Goal: Transaction & Acquisition: Purchase product/service

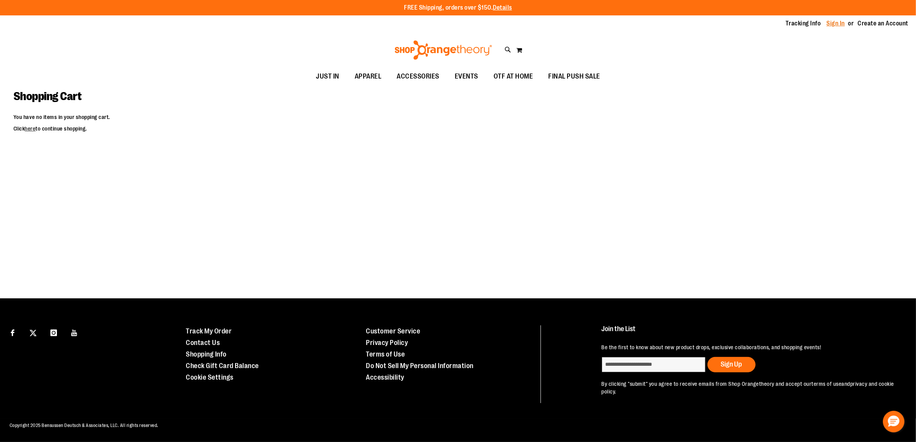
click at [832, 23] on link "Sign In" at bounding box center [836, 23] width 18 height 8
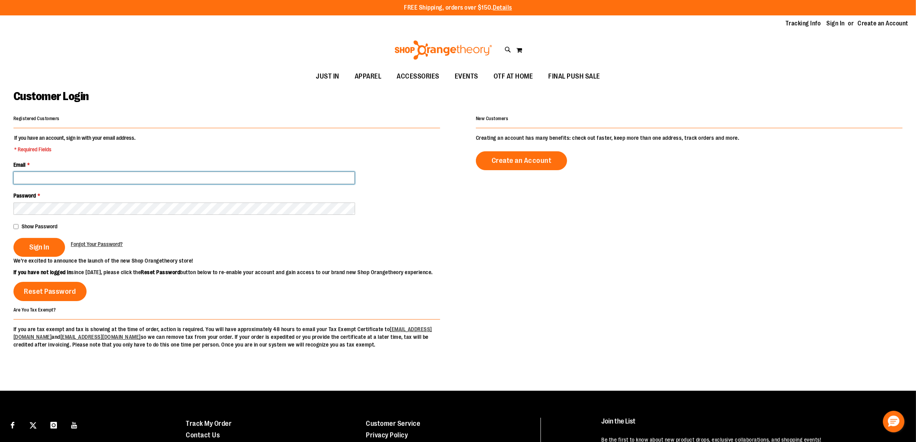
click at [94, 175] on input "Email *" at bounding box center [183, 178] width 341 height 12
drag, startPoint x: 32, startPoint y: 177, endPoint x: 35, endPoint y: 185, distance: 8.1
click at [32, 177] on input "**********" at bounding box center [183, 178] width 341 height 12
click at [55, 176] on input "**********" at bounding box center [183, 178] width 341 height 12
type input "**********"
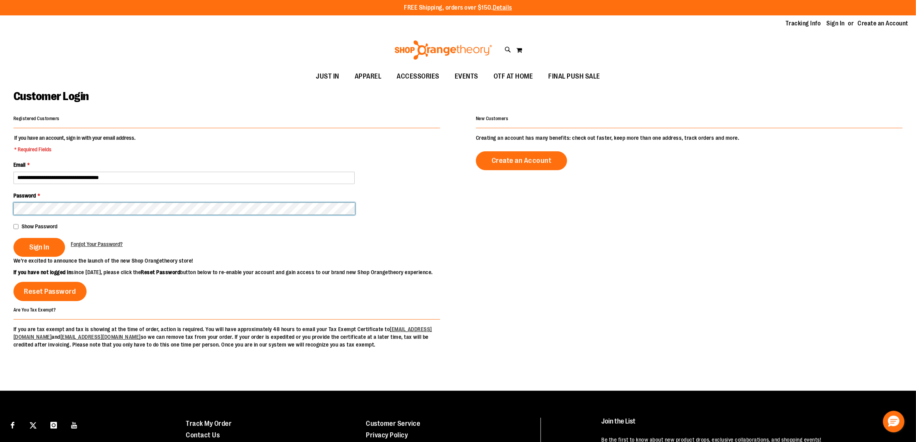
click at [13, 238] on button "Sign In" at bounding box center [39, 247] width 52 height 19
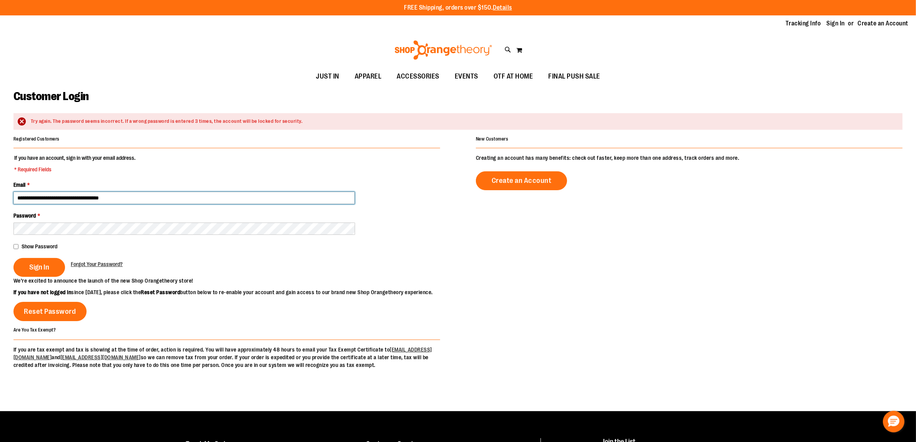
click at [33, 195] on input "**********" at bounding box center [183, 198] width 341 height 12
type input "**********"
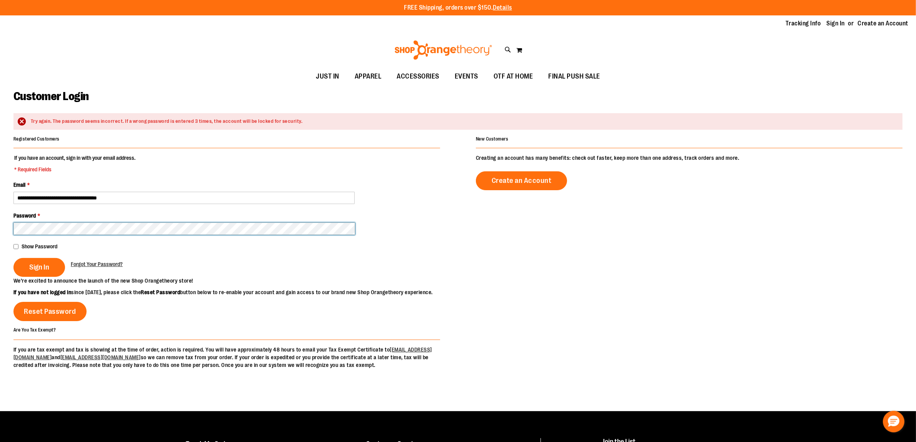
click at [13, 258] on button "Sign In" at bounding box center [39, 267] width 52 height 19
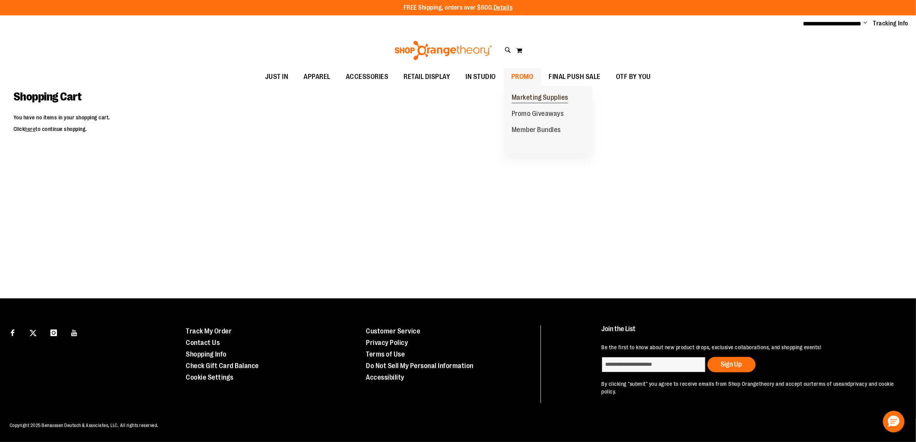
click at [524, 94] on span "Marketing Supplies" at bounding box center [540, 99] width 57 height 10
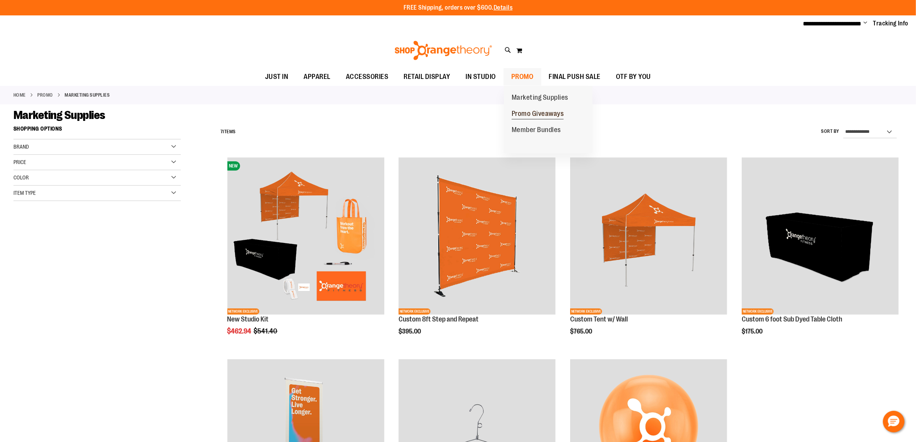
click at [523, 113] on span "Promo Giveaways" at bounding box center [538, 115] width 52 height 10
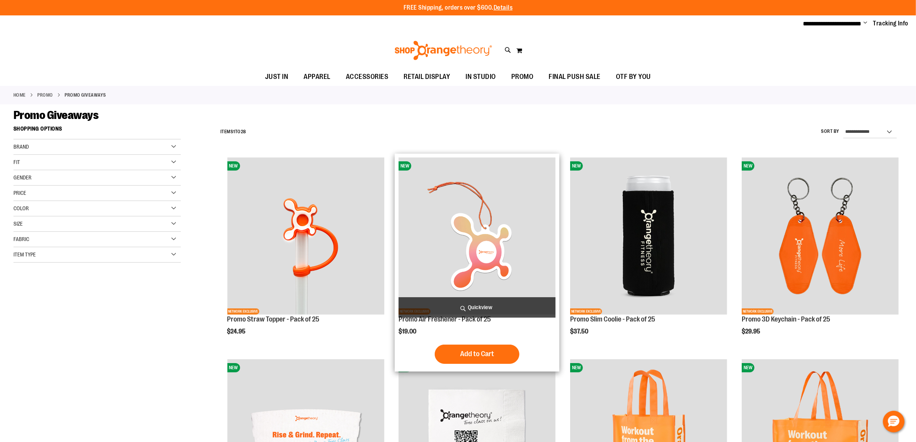
click at [522, 235] on img "product" at bounding box center [477, 235] width 157 height 157
click at [490, 354] on span "Add to Cart" at bounding box center [477, 353] width 34 height 8
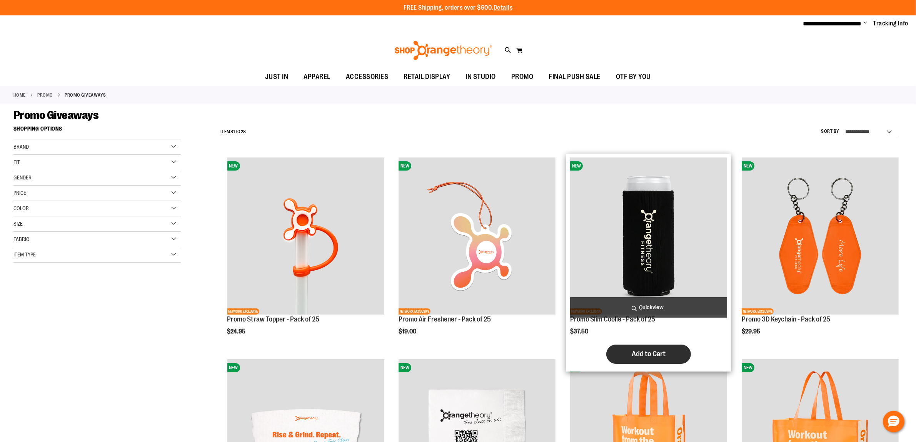
click at [669, 355] on button "Add to Cart" at bounding box center [648, 353] width 85 height 19
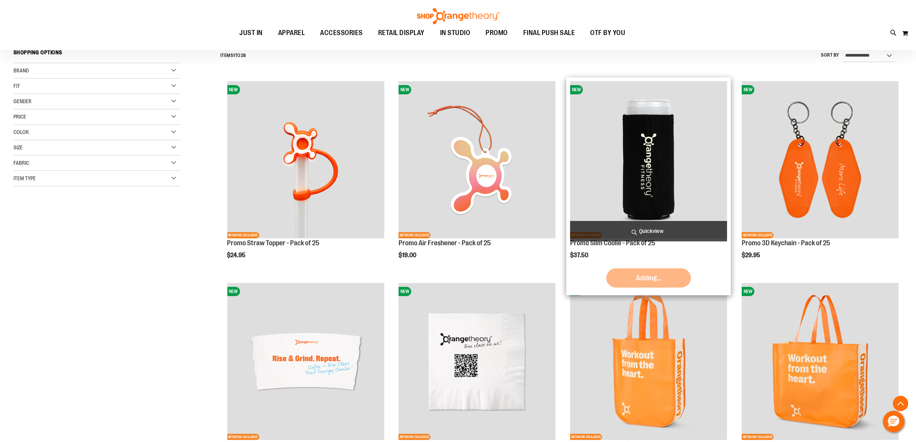
scroll to position [241, 0]
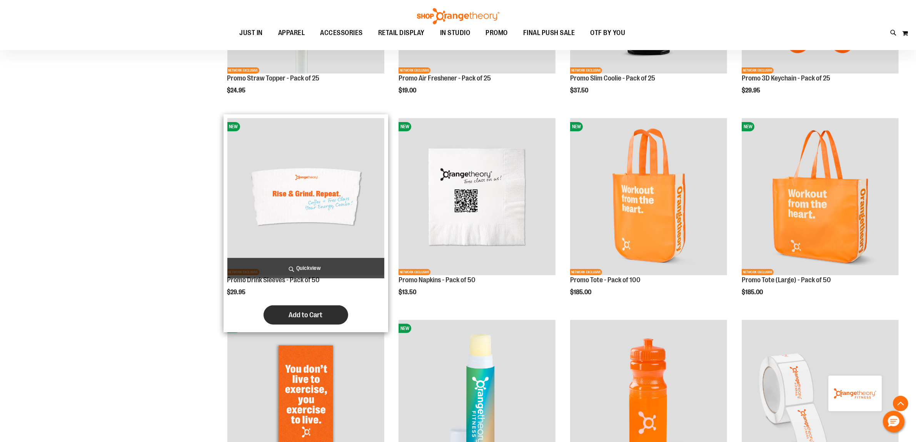
click at [314, 316] on span "Add to Cart" at bounding box center [306, 315] width 34 height 8
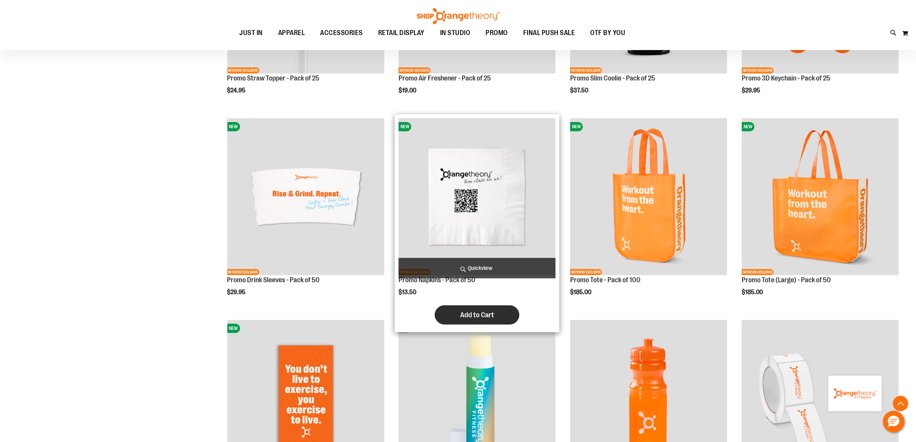
click at [478, 313] on span "Add to Cart" at bounding box center [477, 315] width 34 height 8
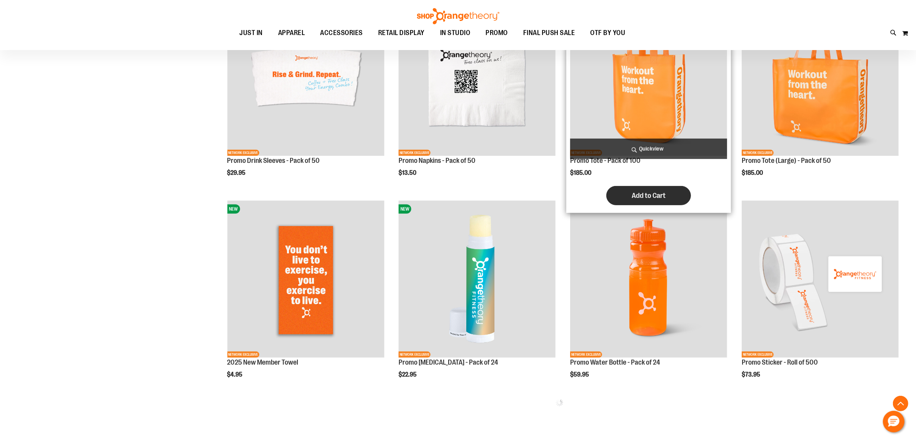
scroll to position [433, 0]
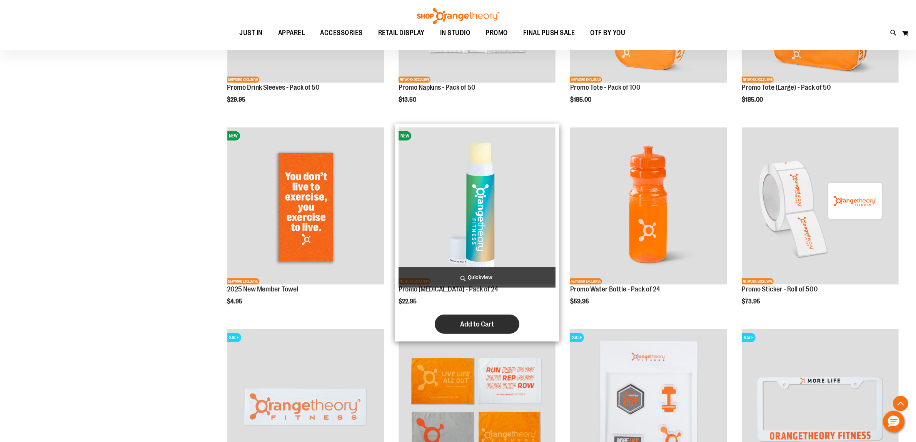
click at [496, 326] on button "Add to Cart" at bounding box center [477, 323] width 85 height 19
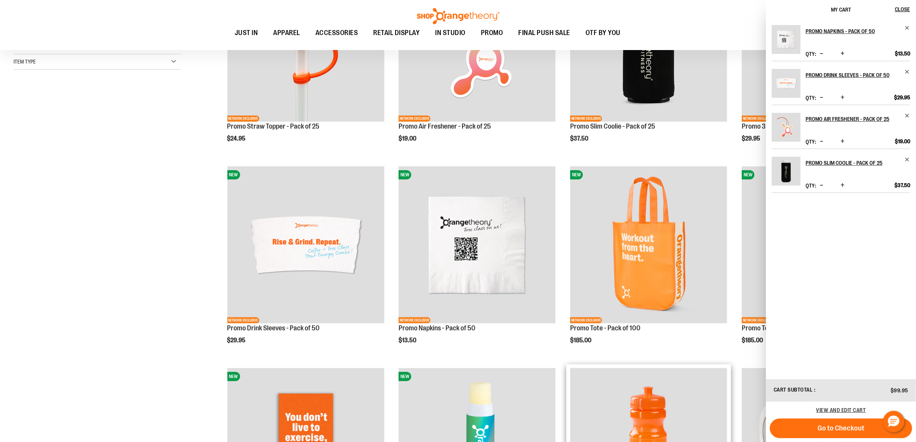
scroll to position [337, 0]
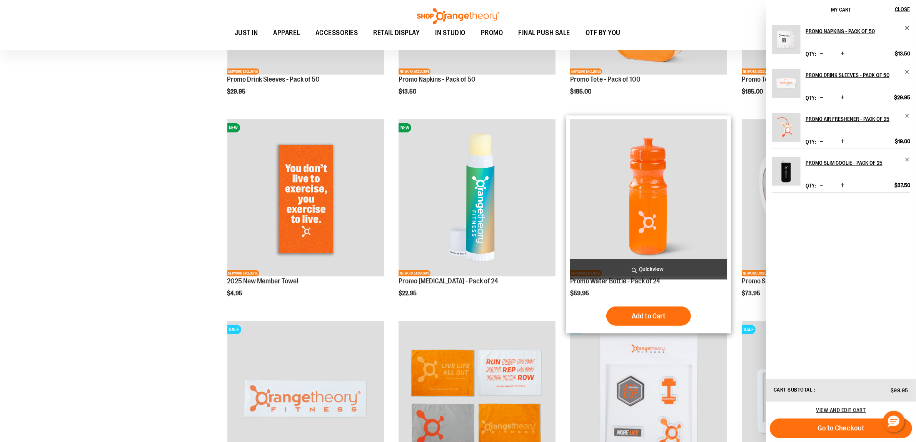
scroll to position [481, 0]
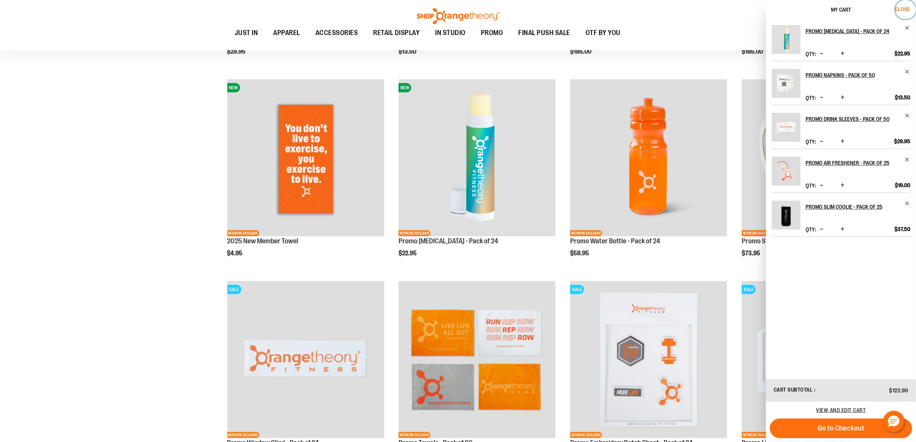
click at [905, 7] on span "Close" at bounding box center [902, 9] width 15 height 6
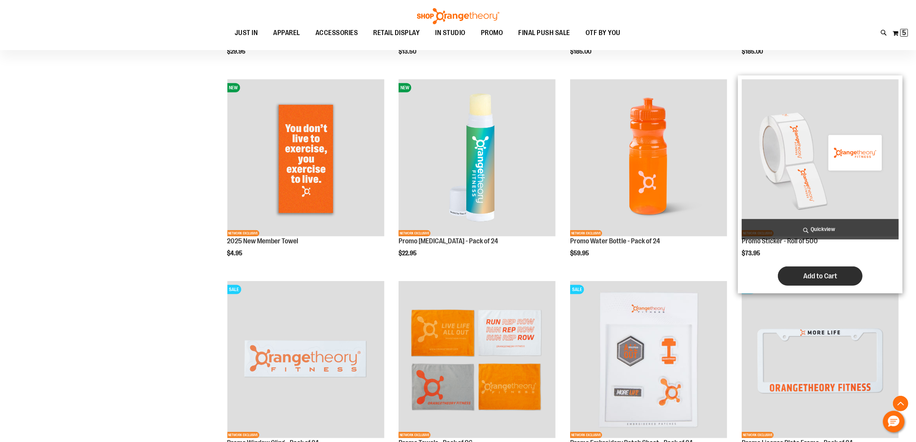
click at [834, 277] on span "Add to Cart" at bounding box center [820, 276] width 34 height 8
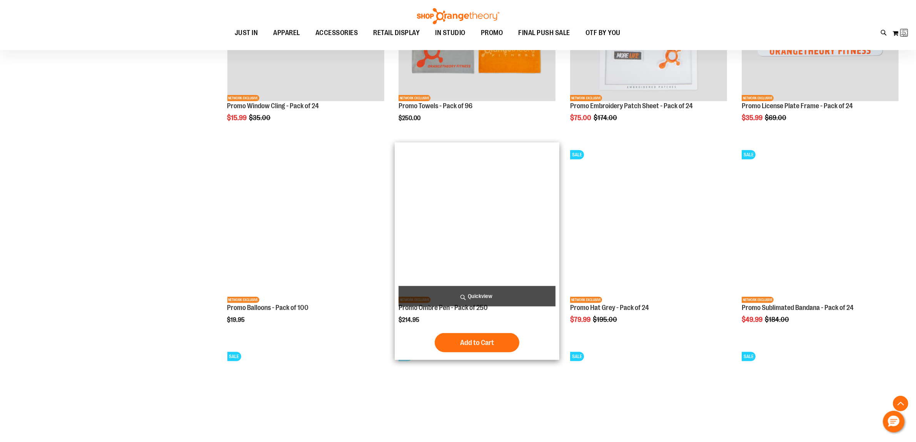
scroll to position [962, 0]
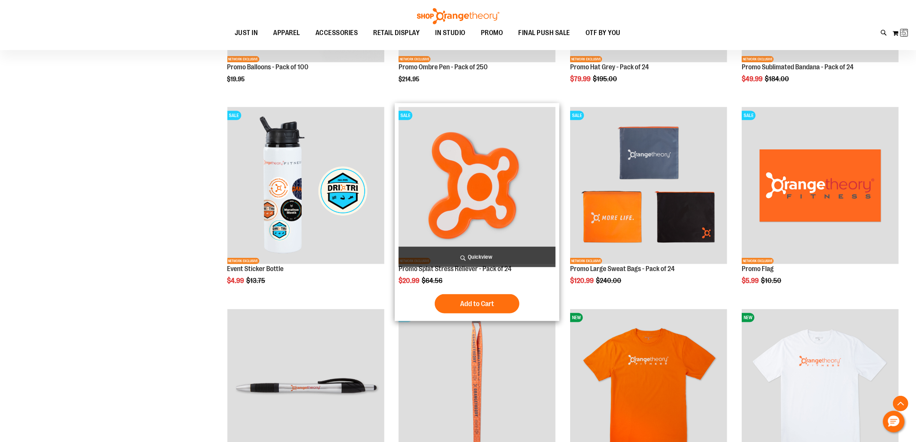
scroll to position [1106, 0]
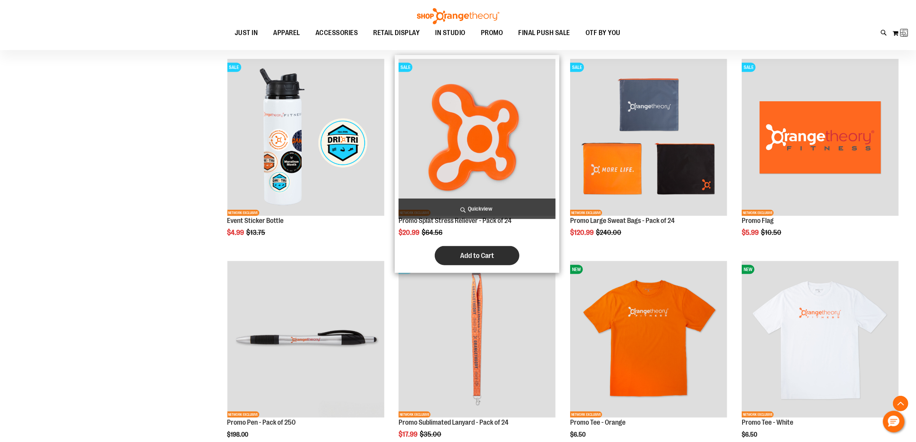
click at [497, 255] on button "Add to Cart" at bounding box center [477, 255] width 85 height 19
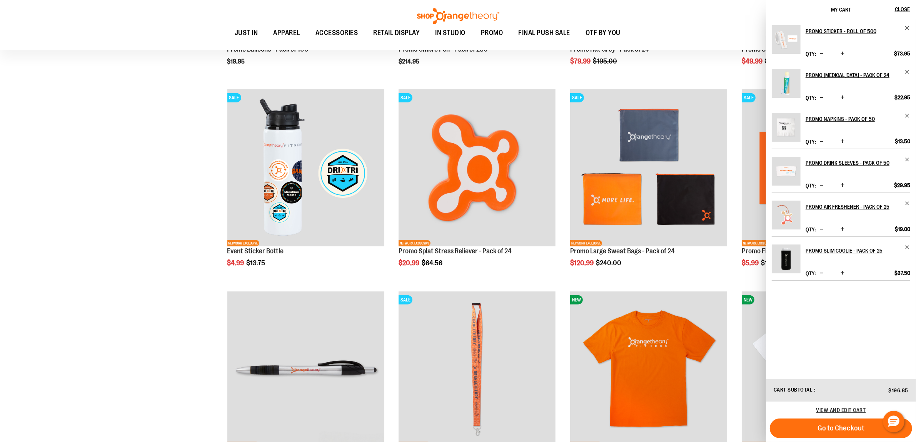
scroll to position [1028, 0]
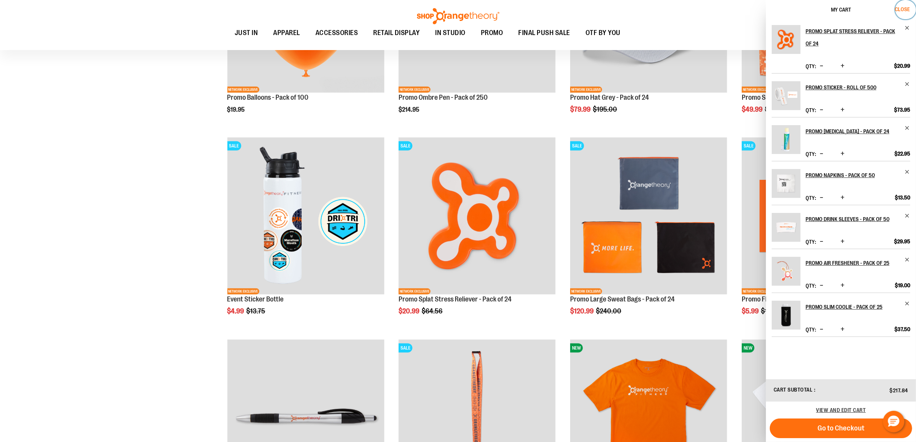
click at [904, 8] on span "Close" at bounding box center [902, 9] width 15 height 6
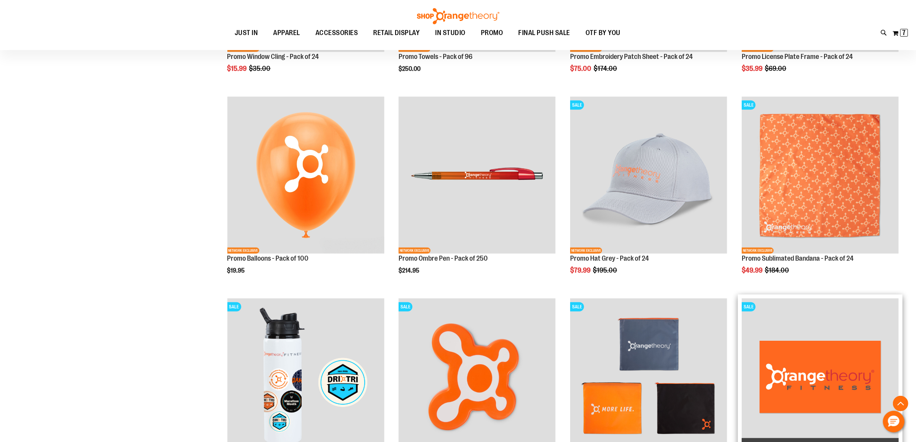
scroll to position [835, 0]
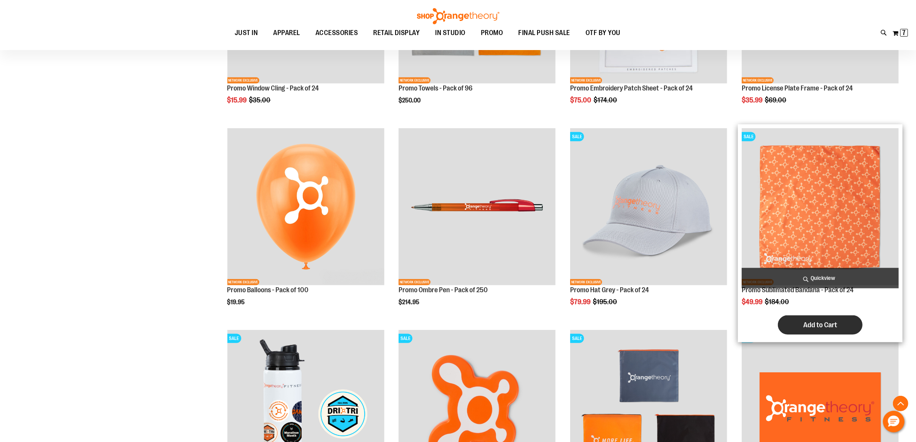
click at [833, 328] on span "Add to Cart" at bounding box center [820, 325] width 34 height 8
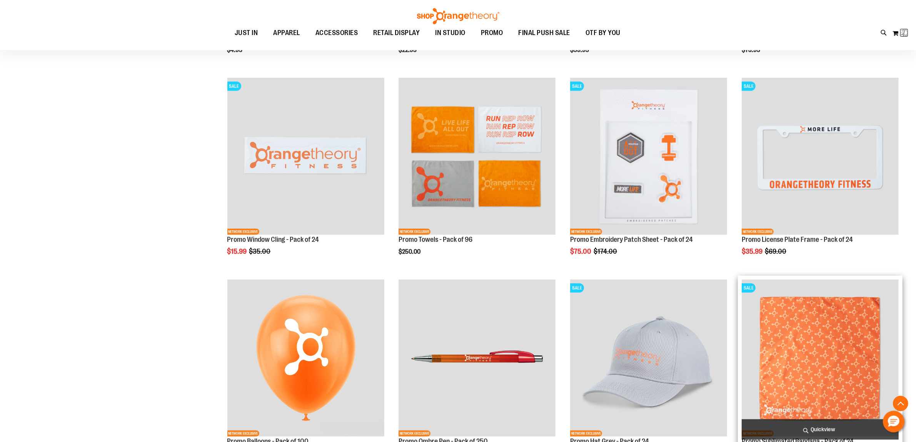
scroll to position [643, 0]
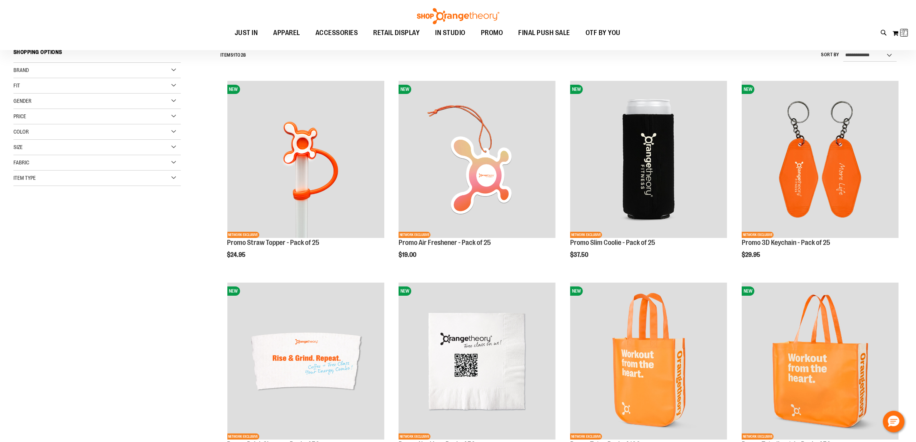
scroll to position [18, 0]
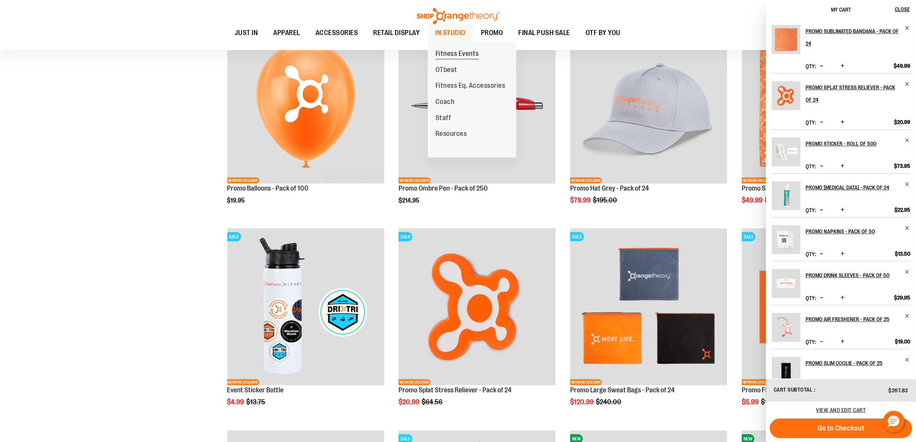
click at [455, 52] on span "Fitness Events" at bounding box center [457, 55] width 43 height 10
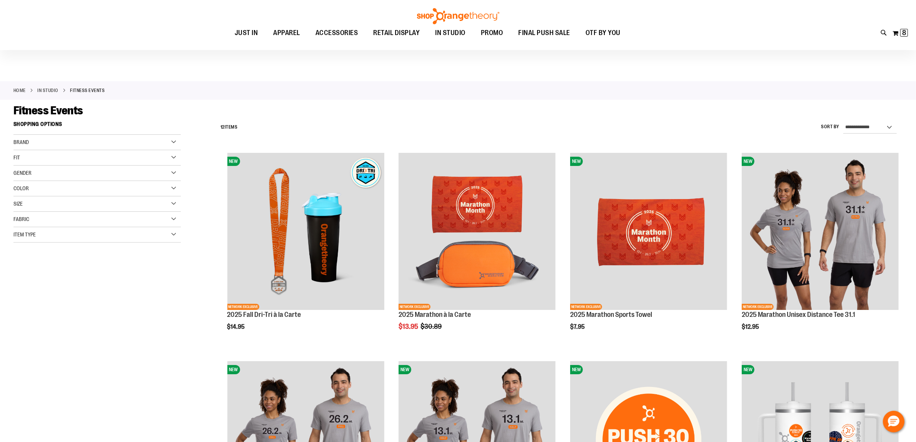
scroll to position [0, 0]
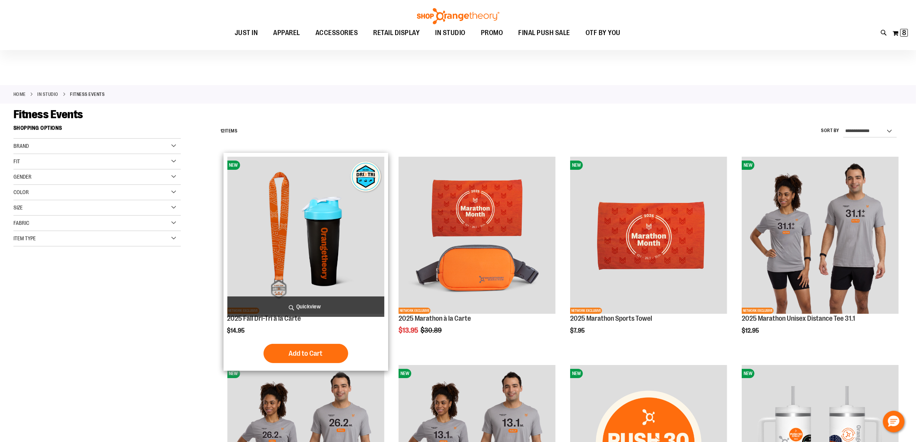
click at [348, 242] on img "product" at bounding box center [305, 235] width 157 height 157
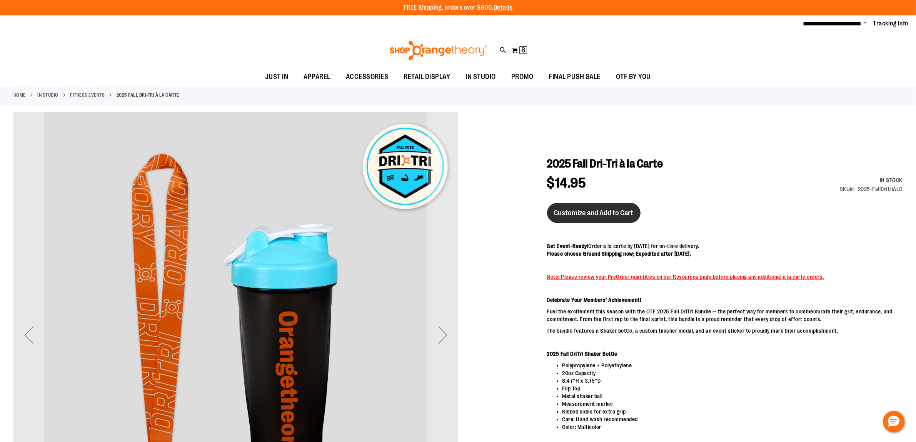
click at [598, 209] on span "Customize and Add to Cart" at bounding box center [594, 213] width 80 height 8
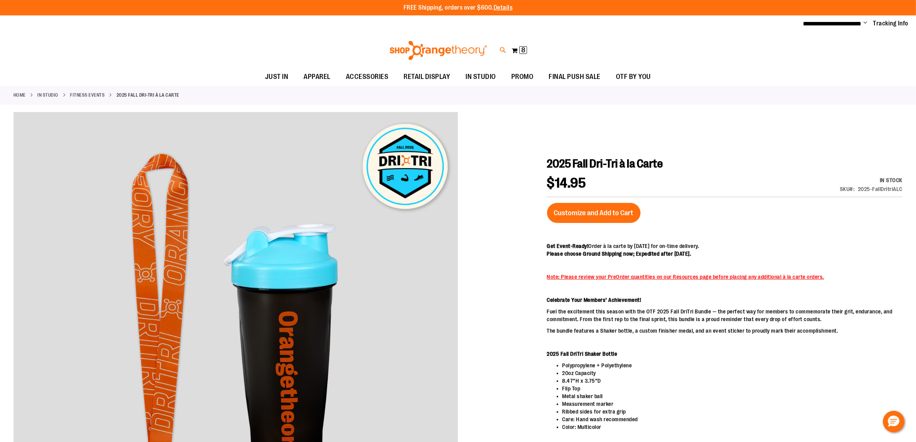
click at [501, 47] on icon at bounding box center [503, 50] width 7 height 9
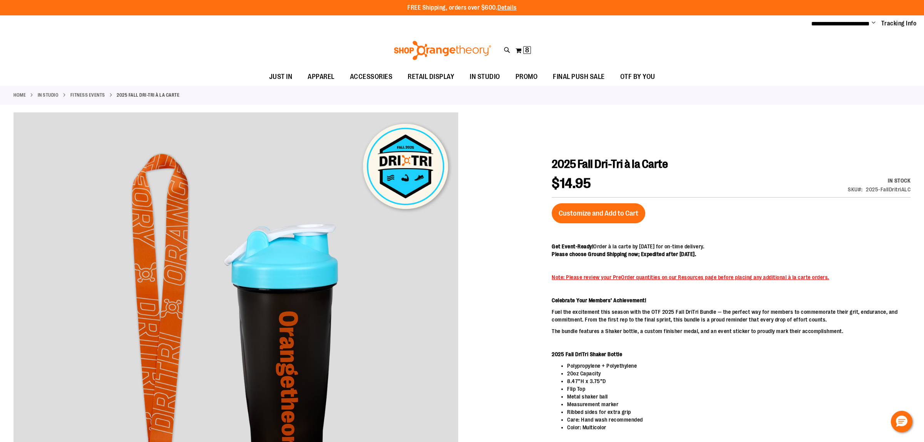
click at [220, 42] on input "Search" at bounding box center [462, 43] width 734 height 25
type input "******"
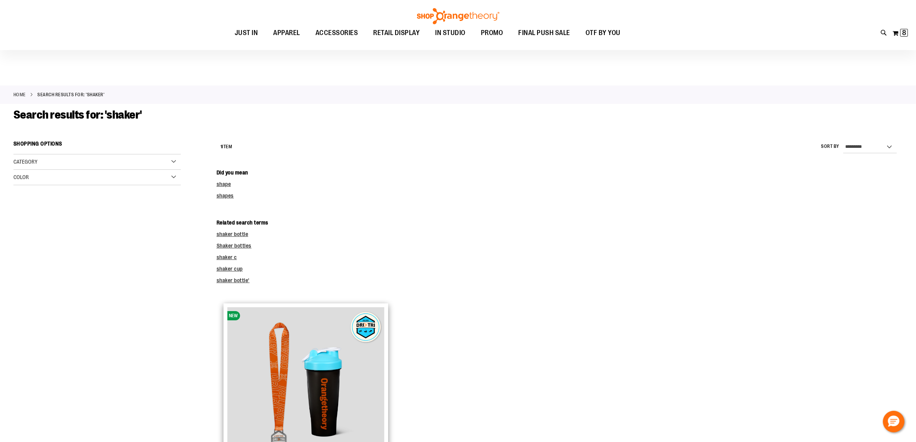
scroll to position [241, 0]
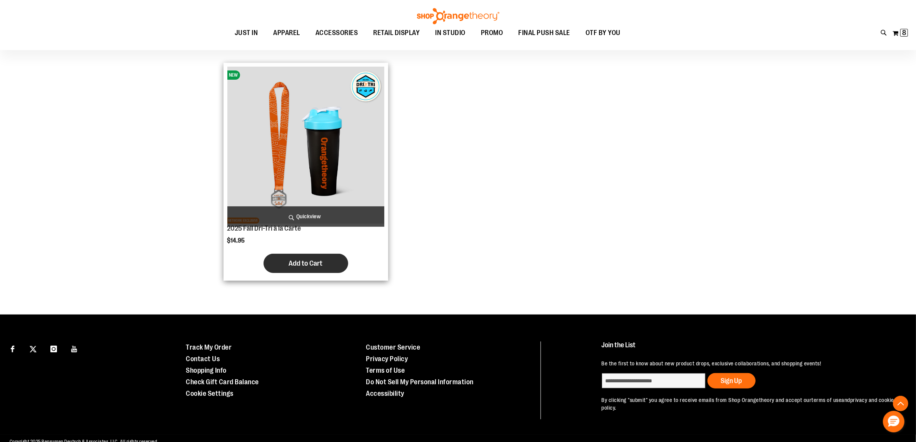
click at [310, 258] on button "Add to Cart" at bounding box center [306, 263] width 85 height 19
click at [317, 264] on span "Add to Cart" at bounding box center [306, 263] width 34 height 8
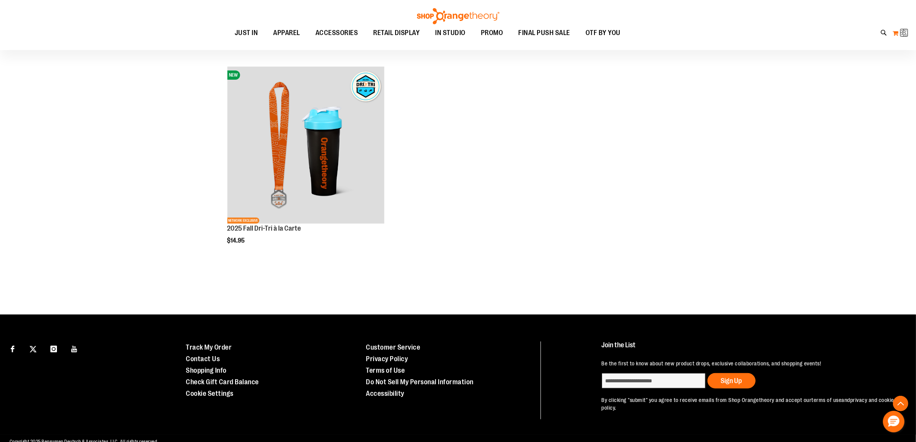
click at [899, 33] on button "My Cart 8 8 items" at bounding box center [900, 33] width 16 height 12
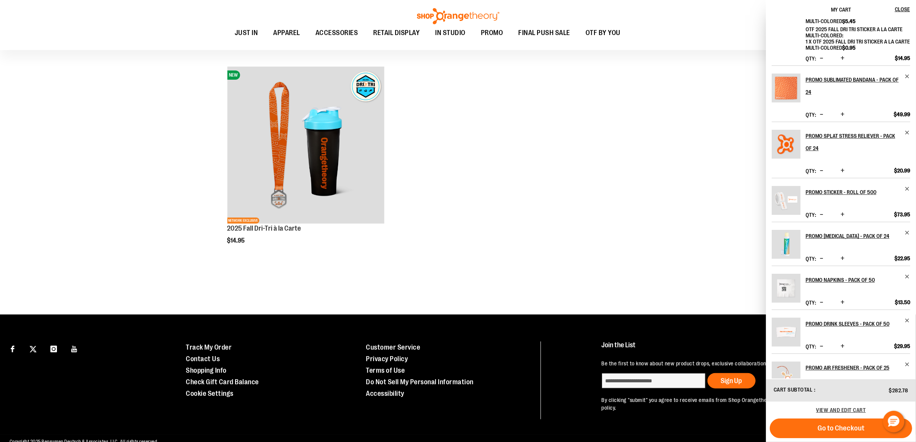
scroll to position [0, 0]
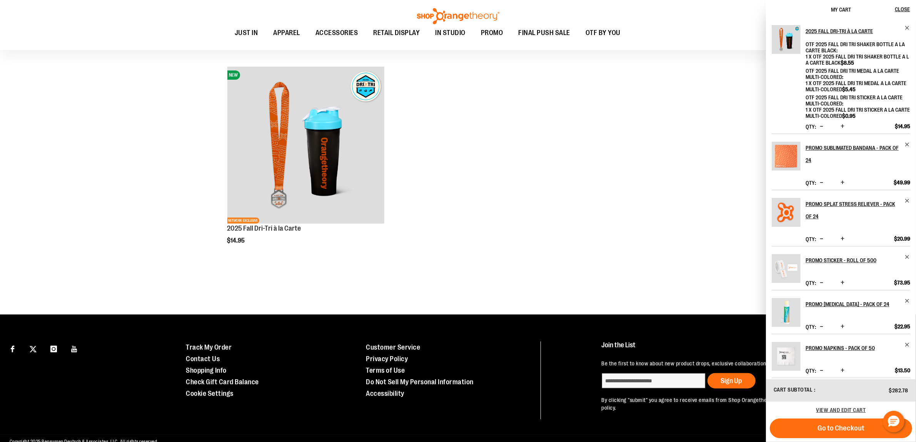
click at [846, 127] on div "Qty * Update" at bounding box center [826, 127] width 41 height 8
click at [842, 127] on span "Increase product quantity" at bounding box center [843, 126] width 4 height 8
click at [447, 164] on ol "NEW NETWORK EXCLUSIVE 2025 Fall Dri-Tri à la Carte $14.95 [GEOGRAPHIC_DATA] Add…" at bounding box center [560, 164] width 686 height 202
